Goal: Complete application form: Complete application form

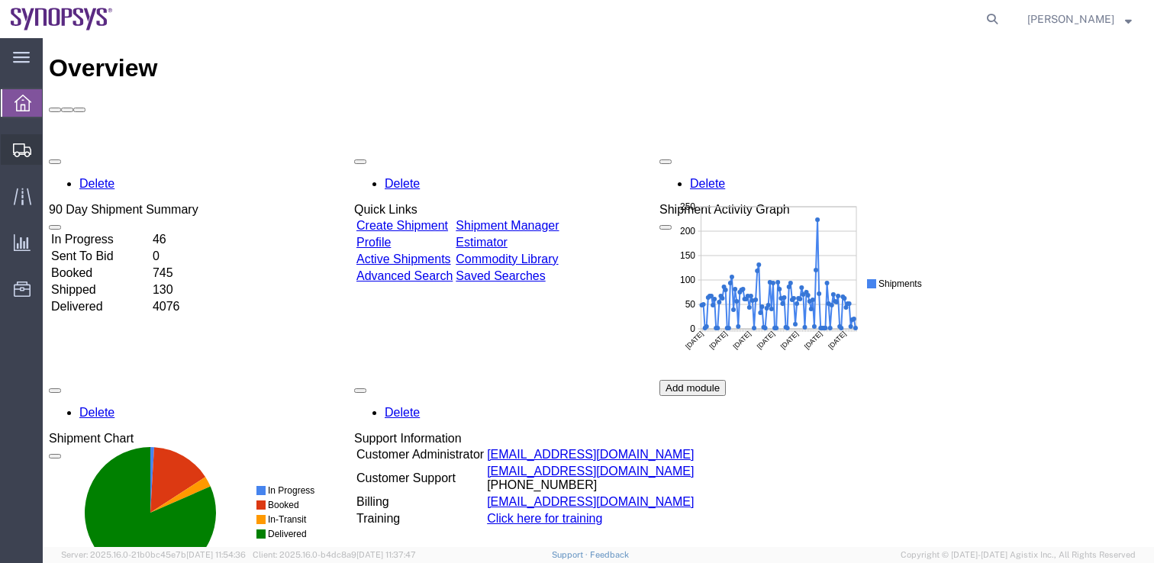
click at [21, 150] on icon at bounding box center [22, 150] width 18 height 14
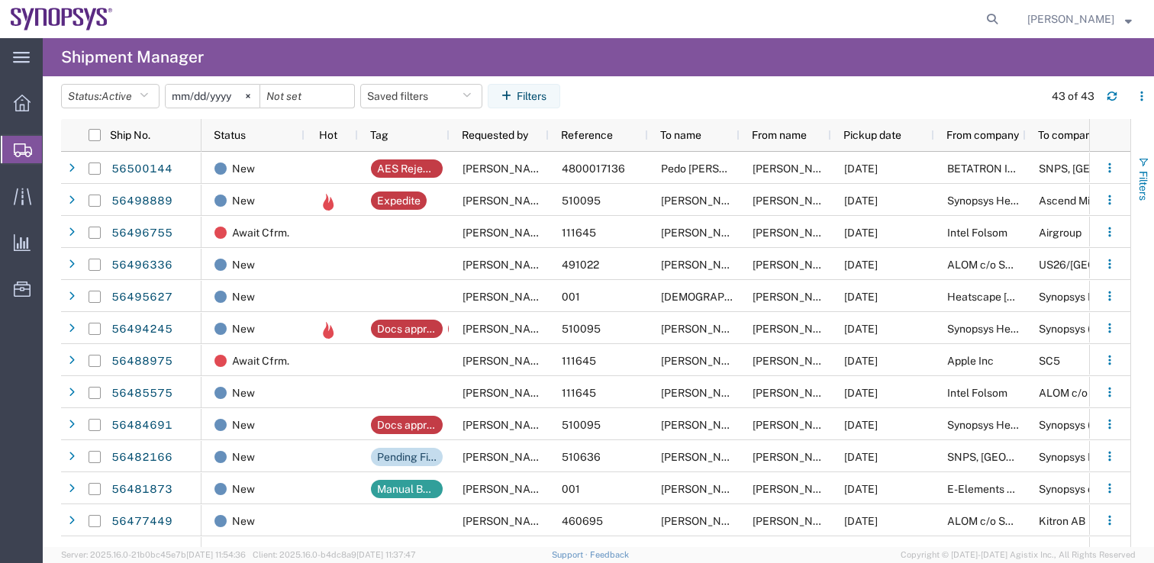
click at [1141, 165] on span "button" at bounding box center [1143, 162] width 12 height 12
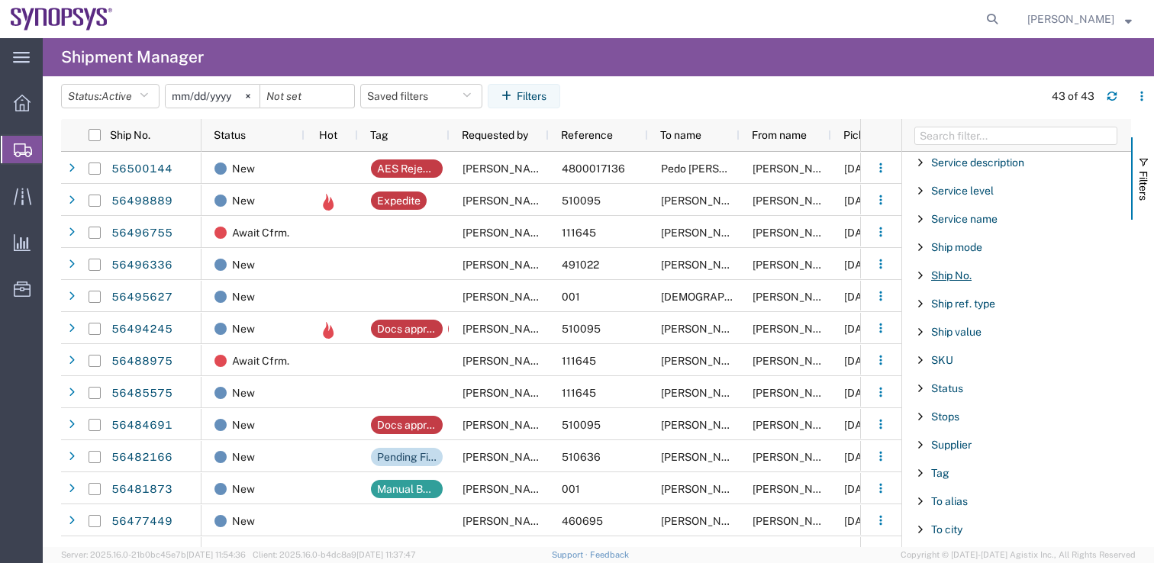
click at [962, 278] on span "Ship No." at bounding box center [951, 275] width 40 height 12
click at [967, 341] on input "Filter Value" at bounding box center [1022, 339] width 200 height 18
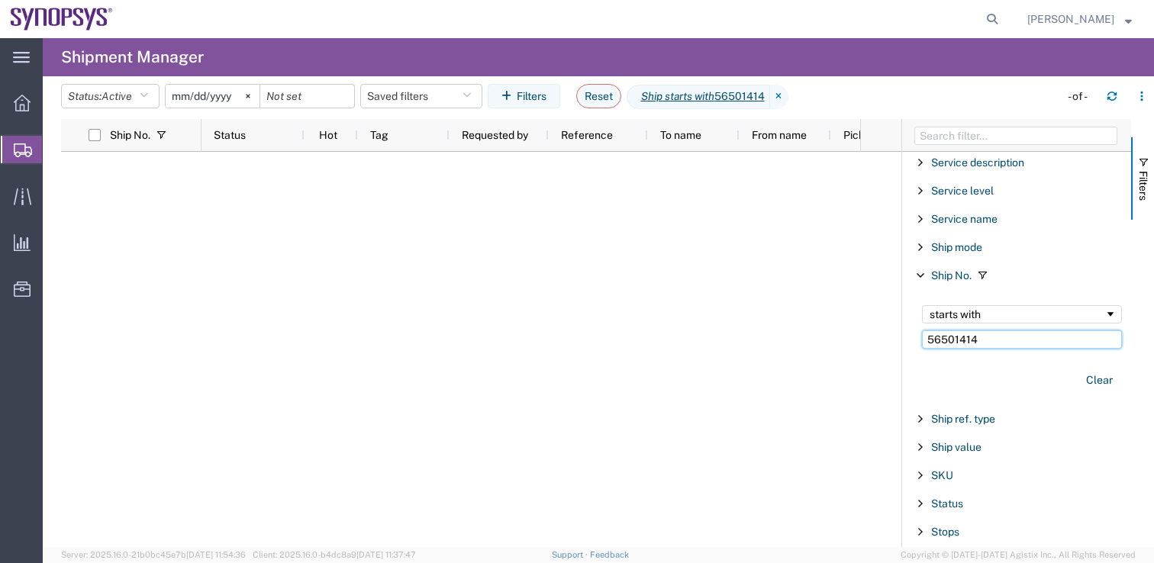
drag, startPoint x: 980, startPoint y: 340, endPoint x: 923, endPoint y: 334, distance: 57.5
click at [923, 338] on input "56501414" at bounding box center [1022, 339] width 200 height 18
paste input "6"
type input "56501416"
click at [787, 92] on icon at bounding box center [779, 97] width 18 height 24
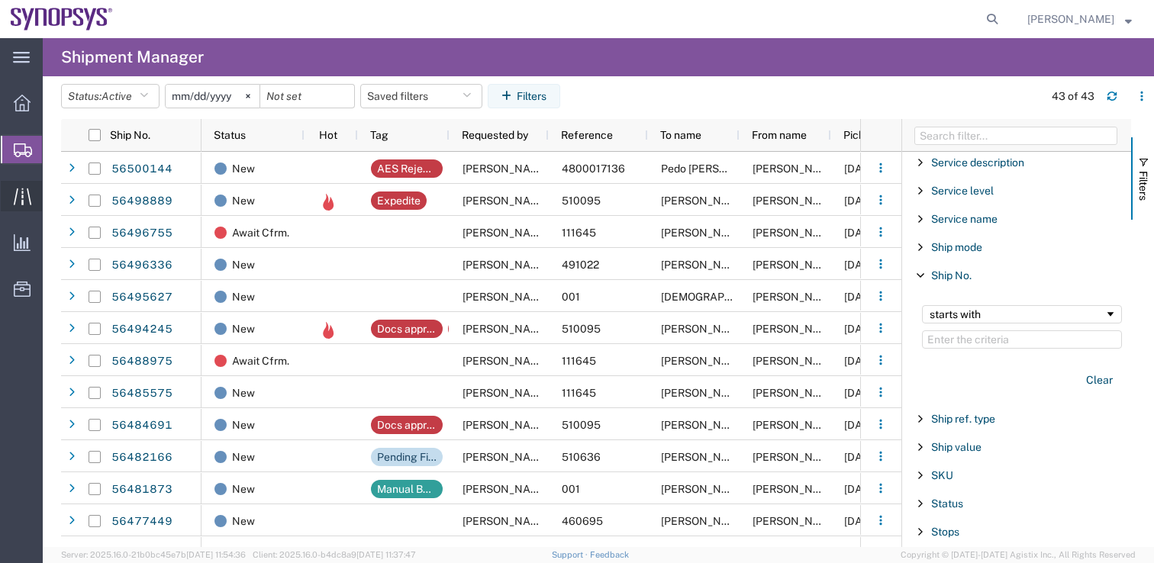
click at [18, 198] on icon at bounding box center [23, 197] width 18 height 18
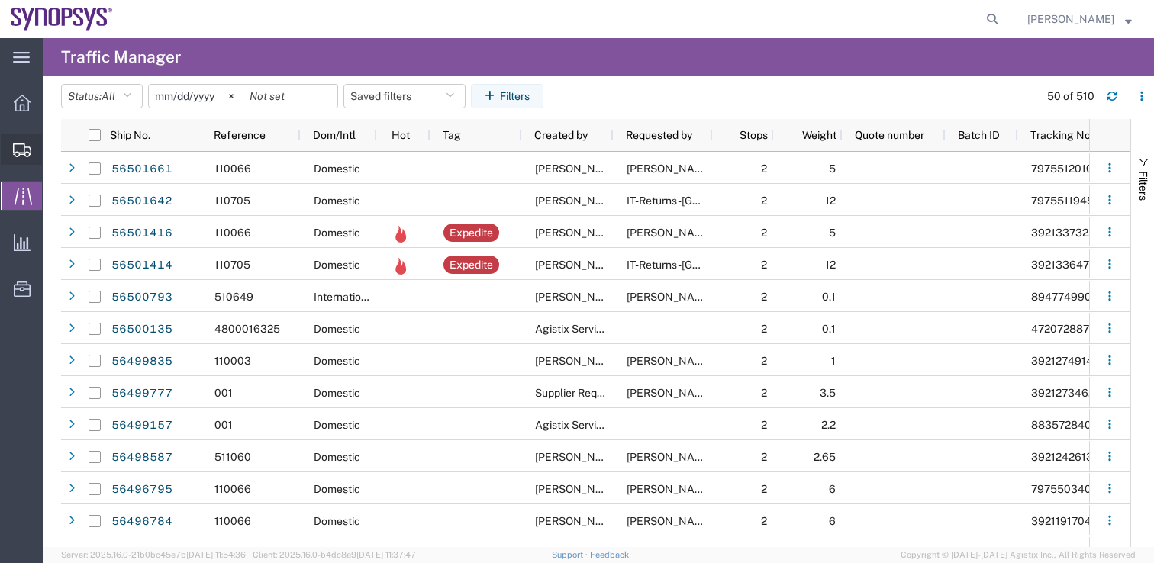
click at [25, 147] on icon at bounding box center [22, 150] width 18 height 14
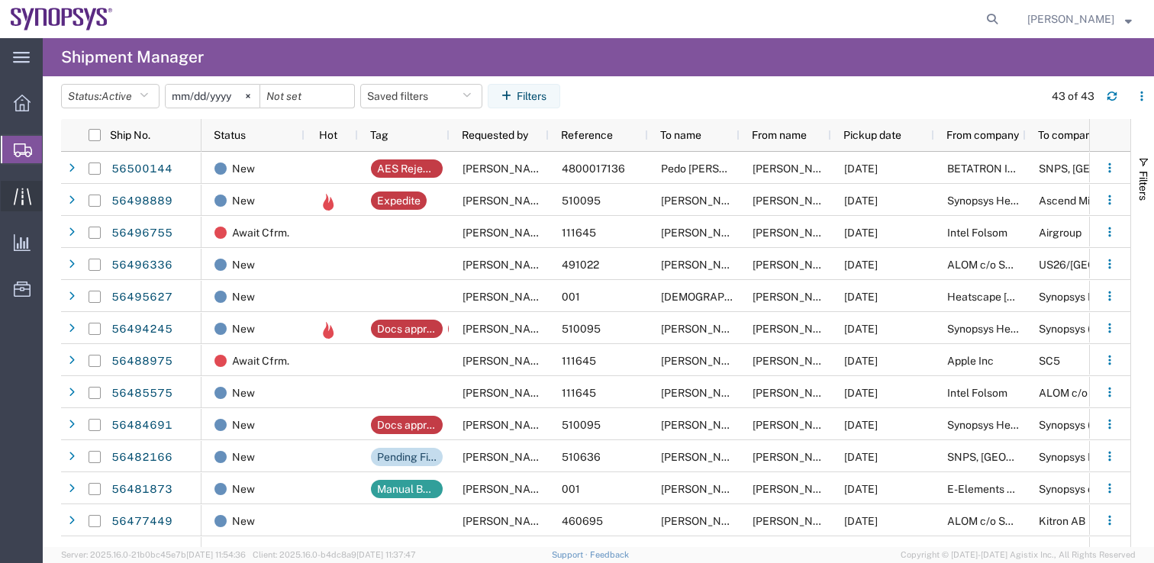
click at [22, 189] on icon at bounding box center [23, 197] width 18 height 18
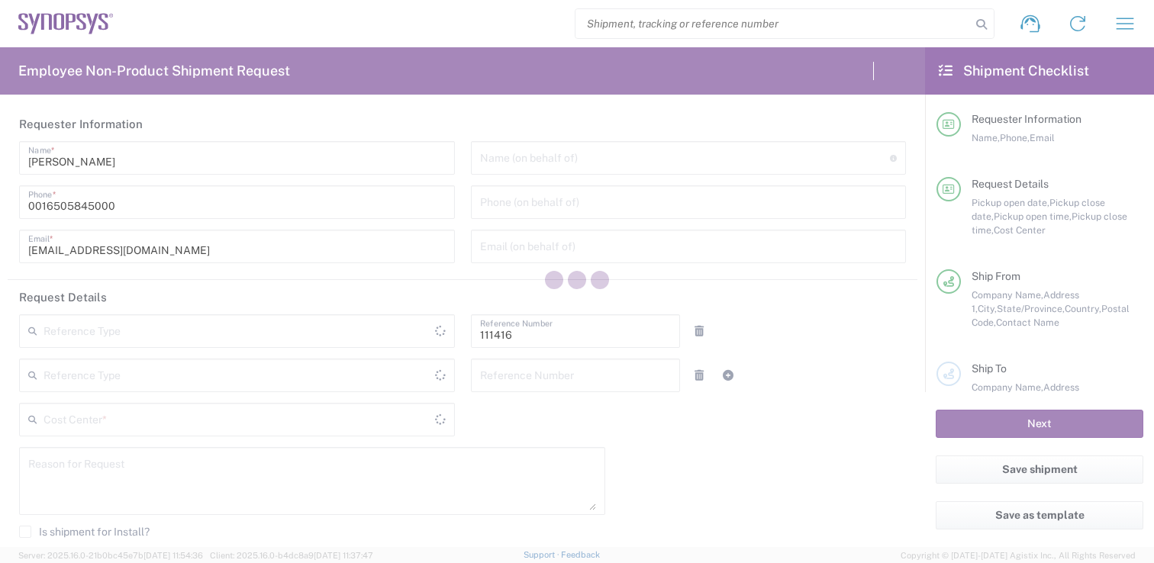
type input "[GEOGRAPHIC_DATA]"
type input "Department"
type input "US01, SIG, IT Platform Products 111416"
type input "Delivered at Place"
type input "Massachusetts"
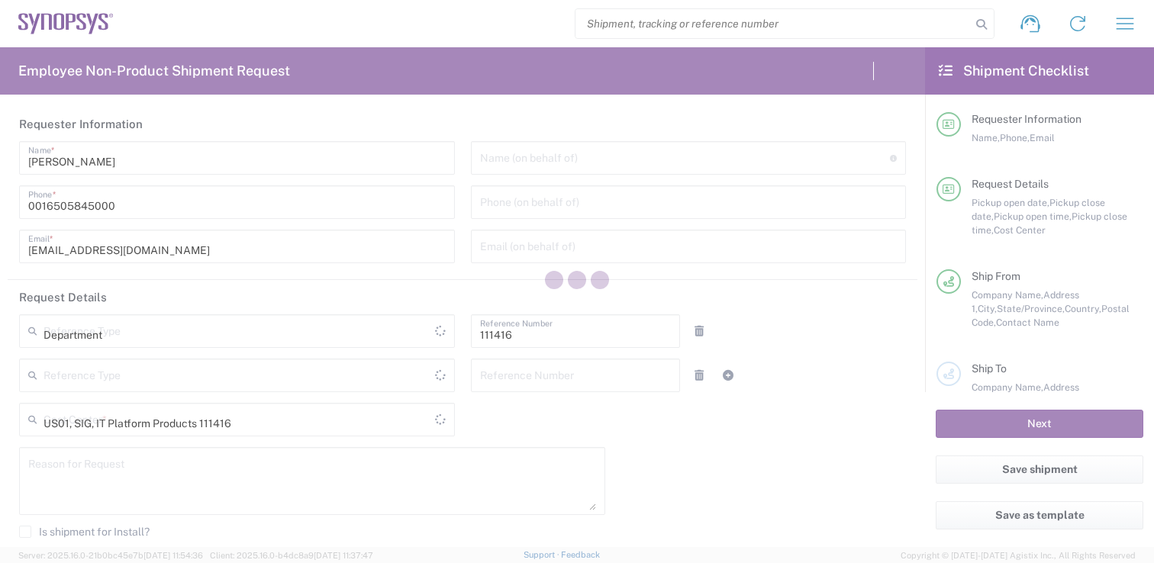
type input "United States"
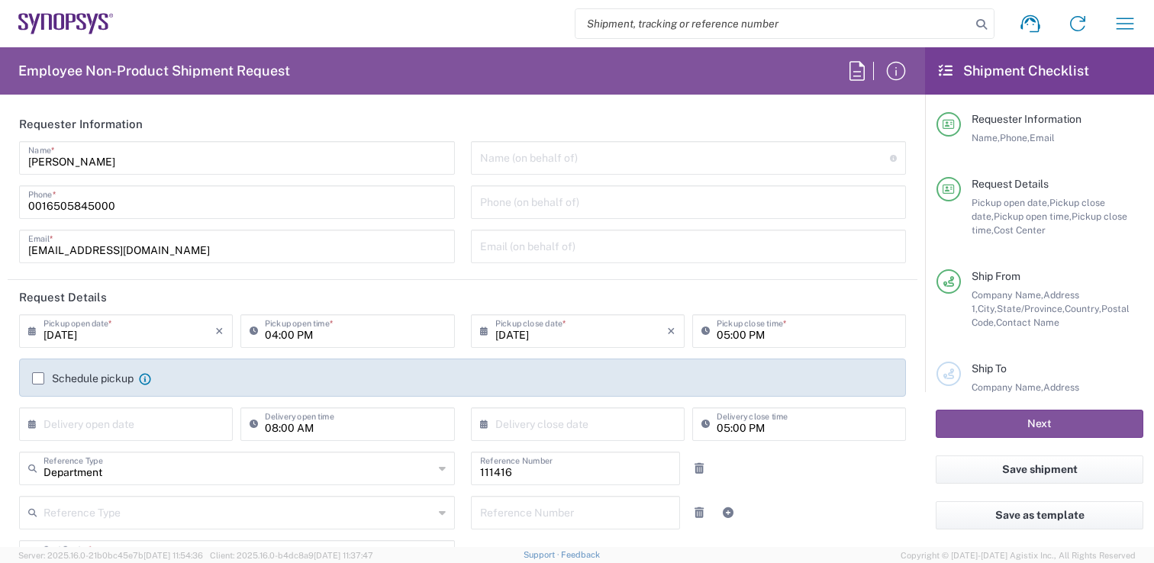
type input "Burlington US1A"
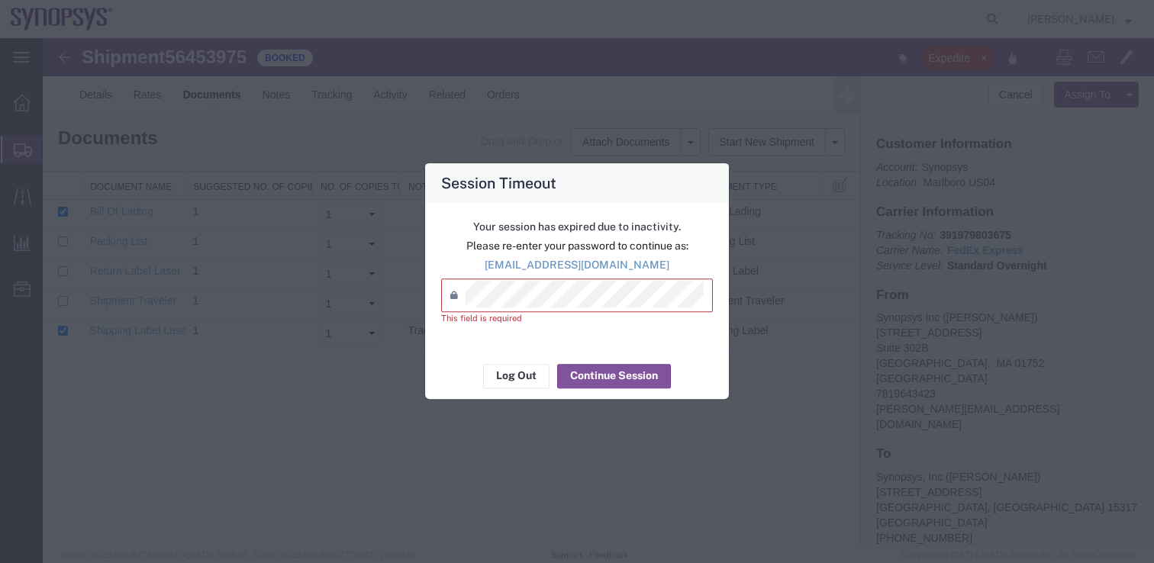
click at [615, 372] on button "Continue Session" at bounding box center [614, 376] width 114 height 24
